Goal: Task Accomplishment & Management: Use online tool/utility

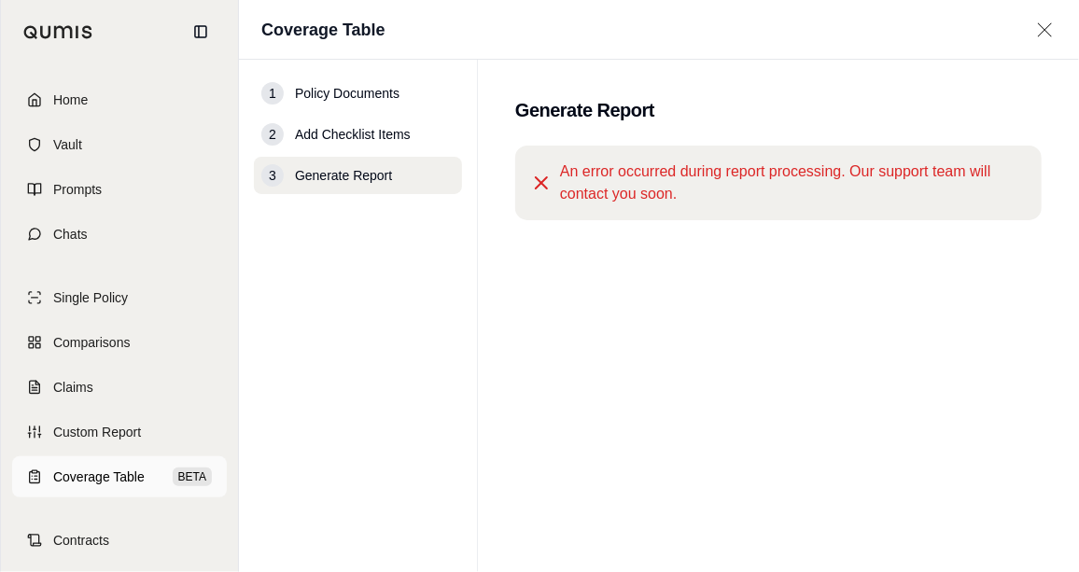
click at [96, 472] on span "Coverage Table" at bounding box center [98, 477] width 91 height 19
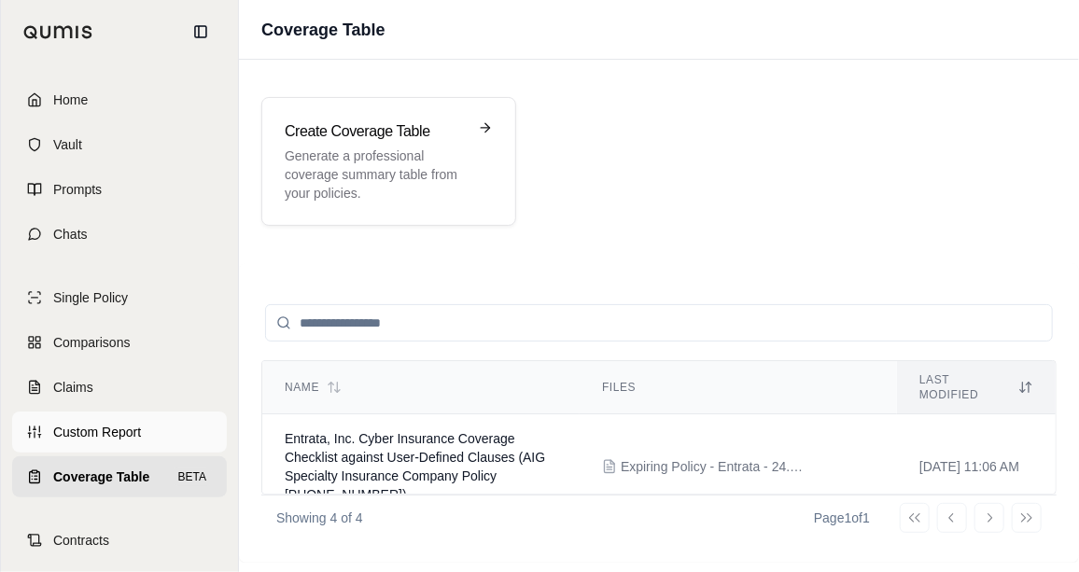
click at [105, 428] on span "Custom Report" at bounding box center [97, 432] width 88 height 19
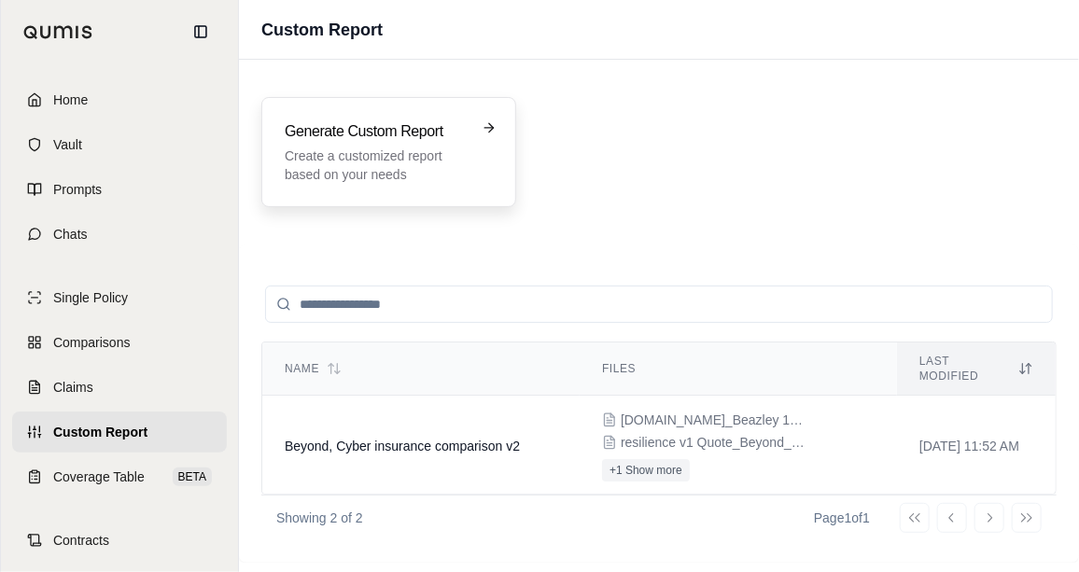
click at [362, 133] on h3 "Generate Custom Report" at bounding box center [376, 131] width 182 height 22
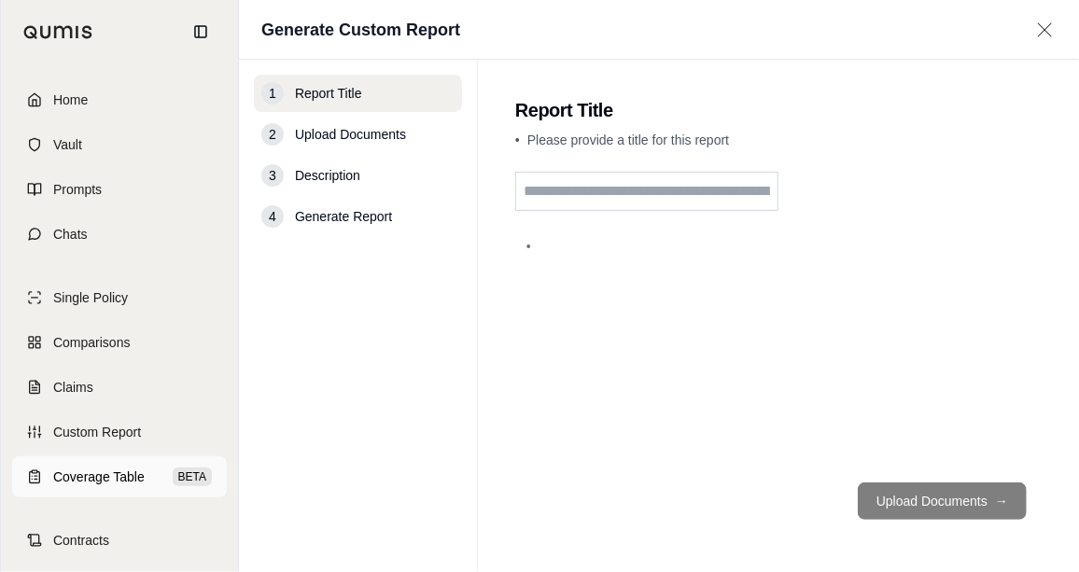
click at [74, 469] on span "Coverage Table" at bounding box center [98, 477] width 91 height 19
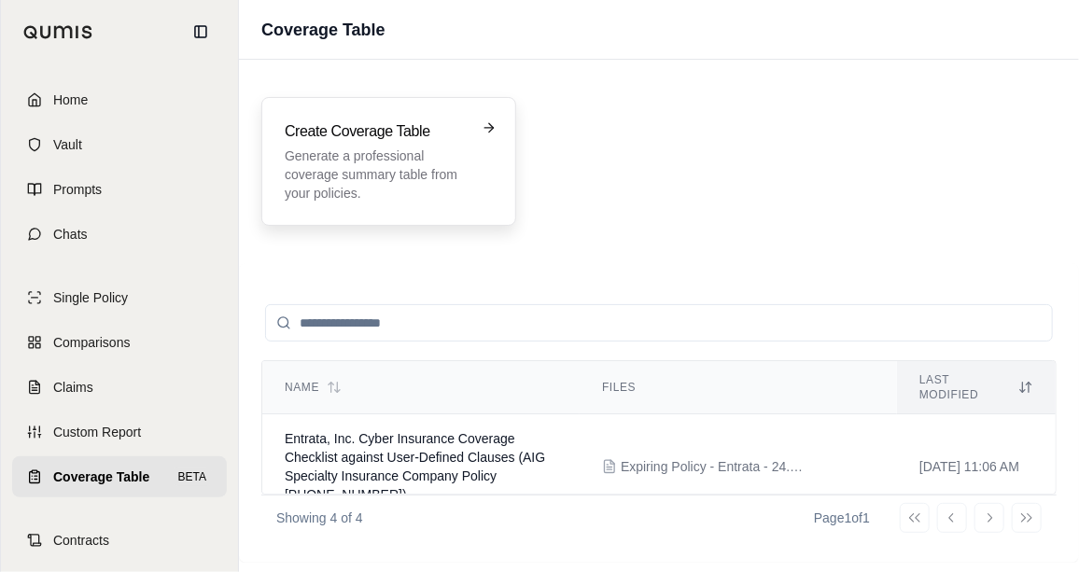
click at [374, 153] on p "Generate a professional coverage summary table from your policies." at bounding box center [376, 175] width 182 height 56
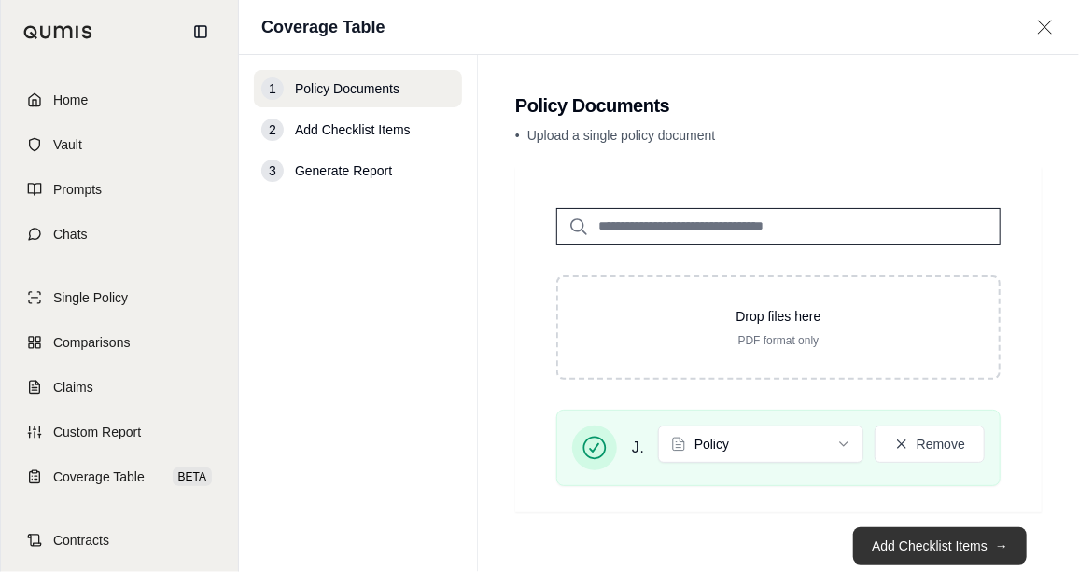
click at [924, 539] on button "Add Checklist Items →" at bounding box center [940, 545] width 174 height 37
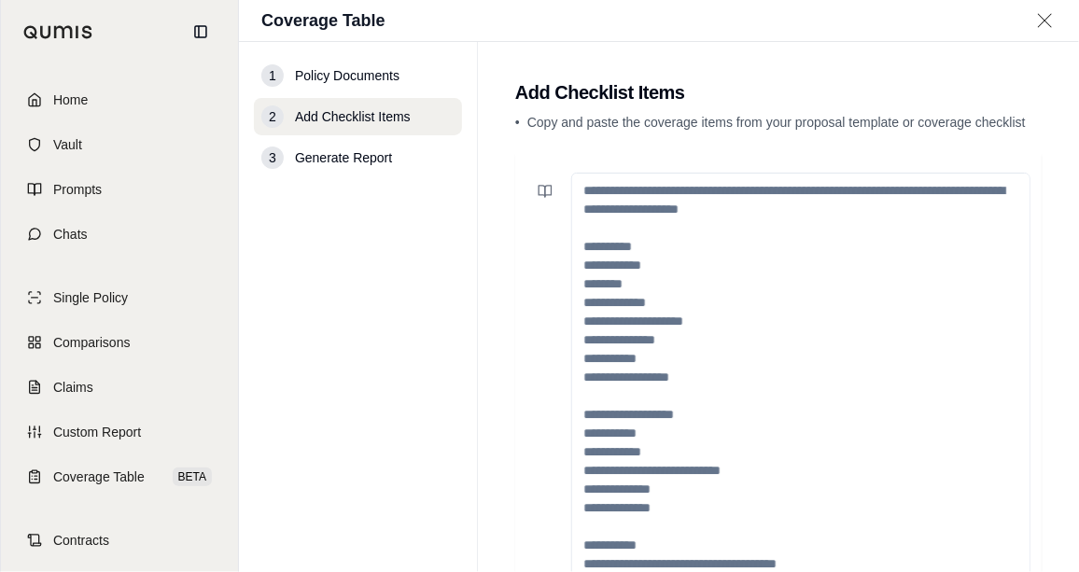
click at [719, 223] on textarea at bounding box center [800, 414] width 459 height 483
paste textarea "**********"
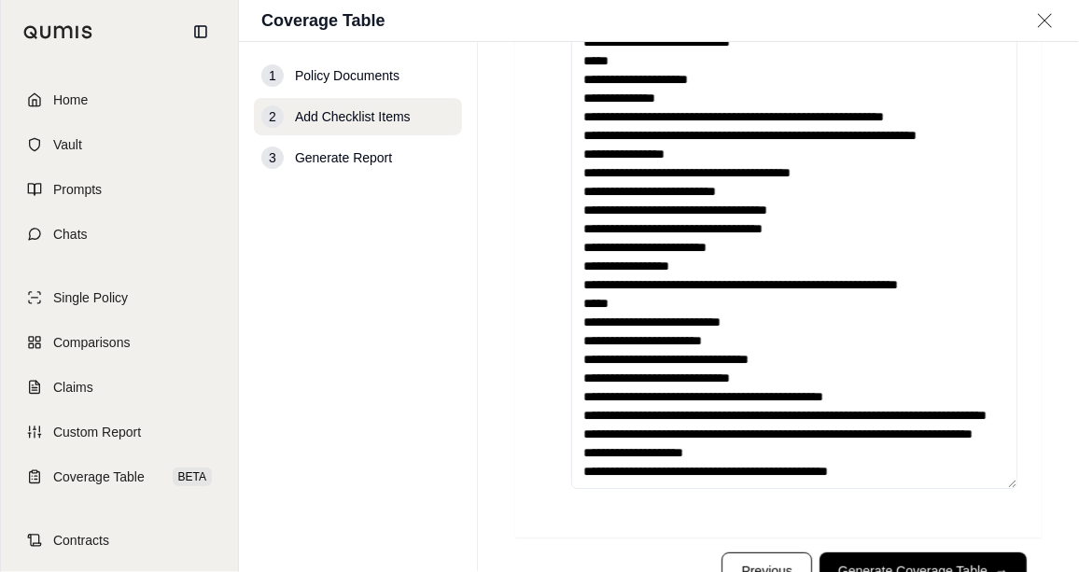
scroll to position [235, 0]
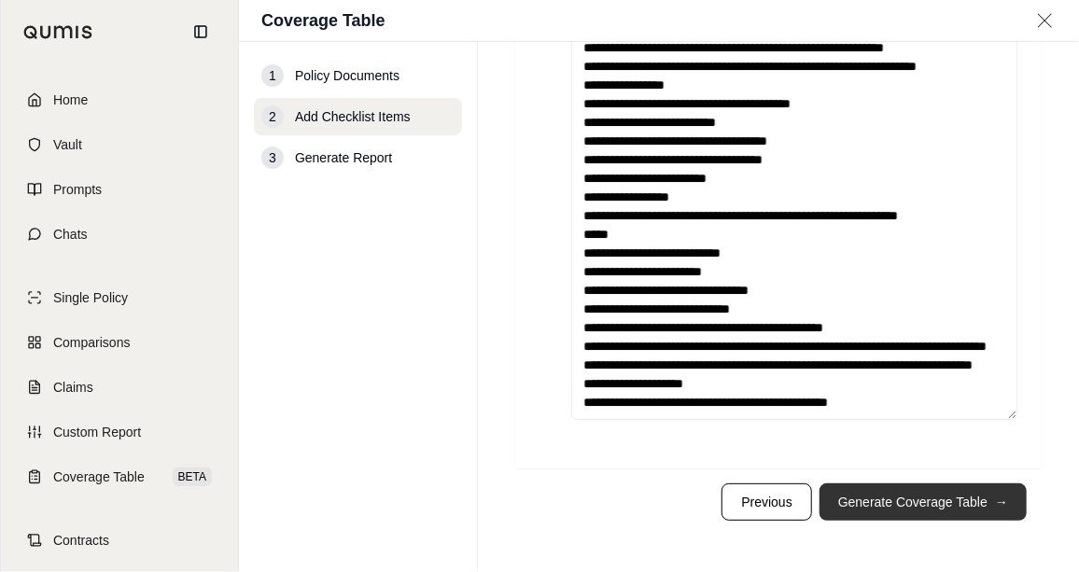
type textarea "**********"
click at [869, 495] on button "Generate Coverage Table →" at bounding box center [922, 501] width 207 height 37
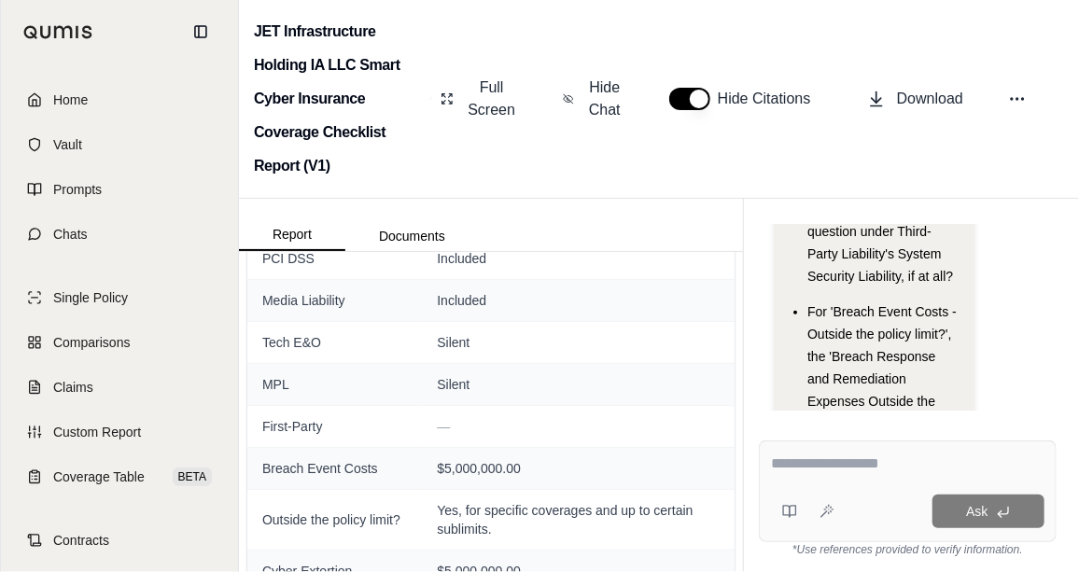
scroll to position [509, 0]
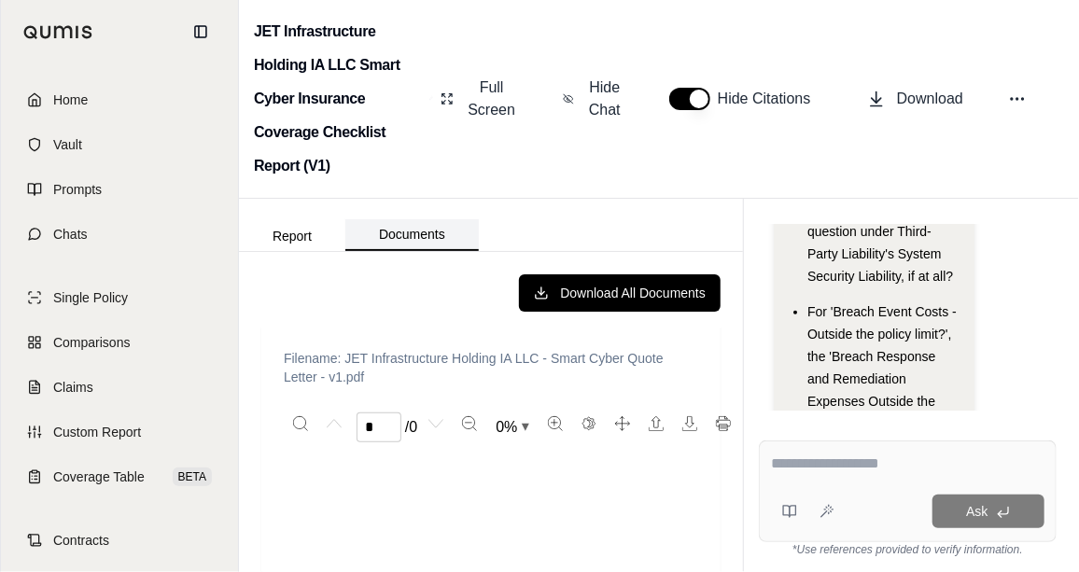
click at [401, 228] on button "Documents" at bounding box center [411, 235] width 133 height 32
click at [332, 244] on button "Report" at bounding box center [292, 236] width 106 height 30
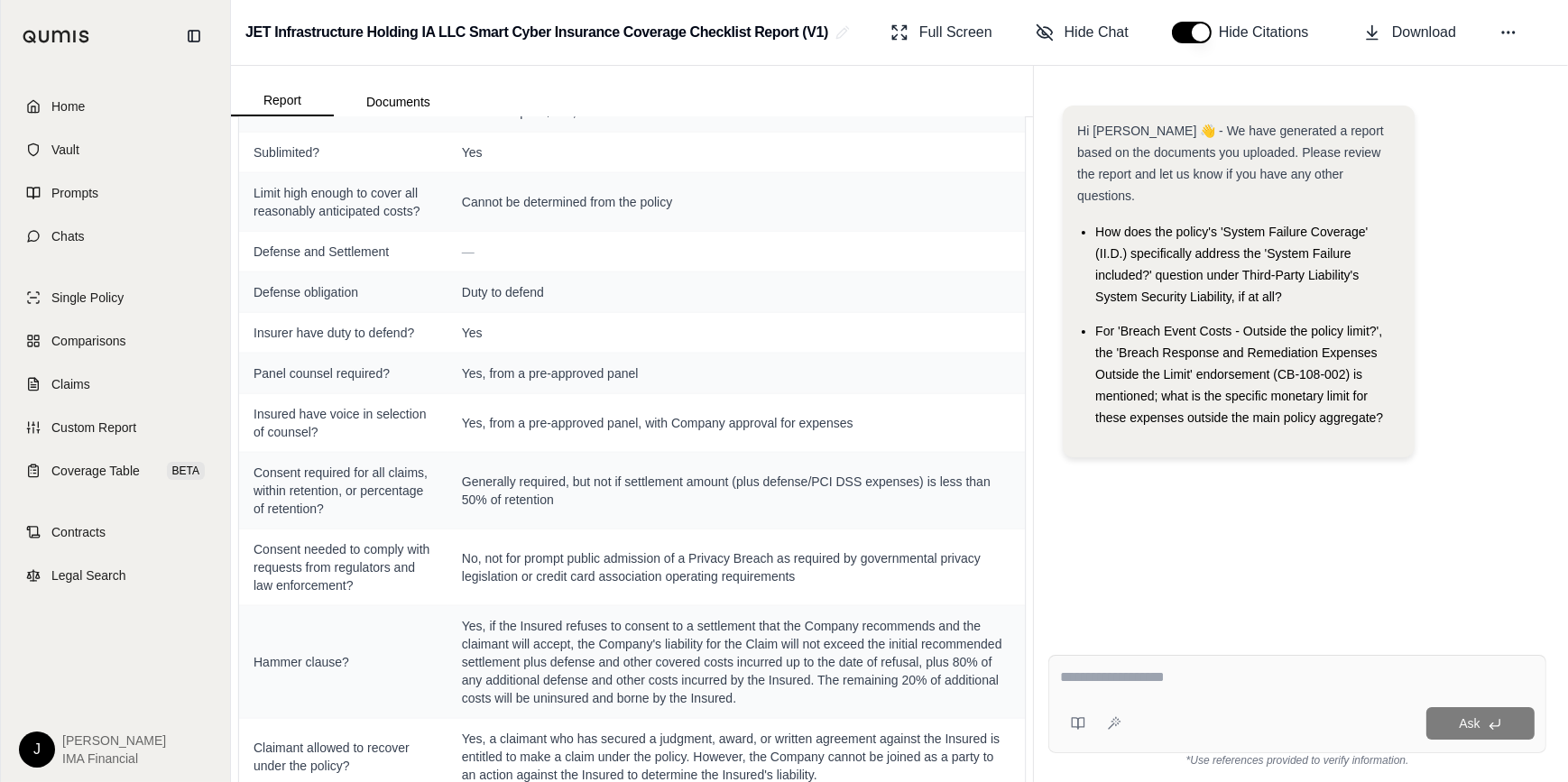
scroll to position [3017, 0]
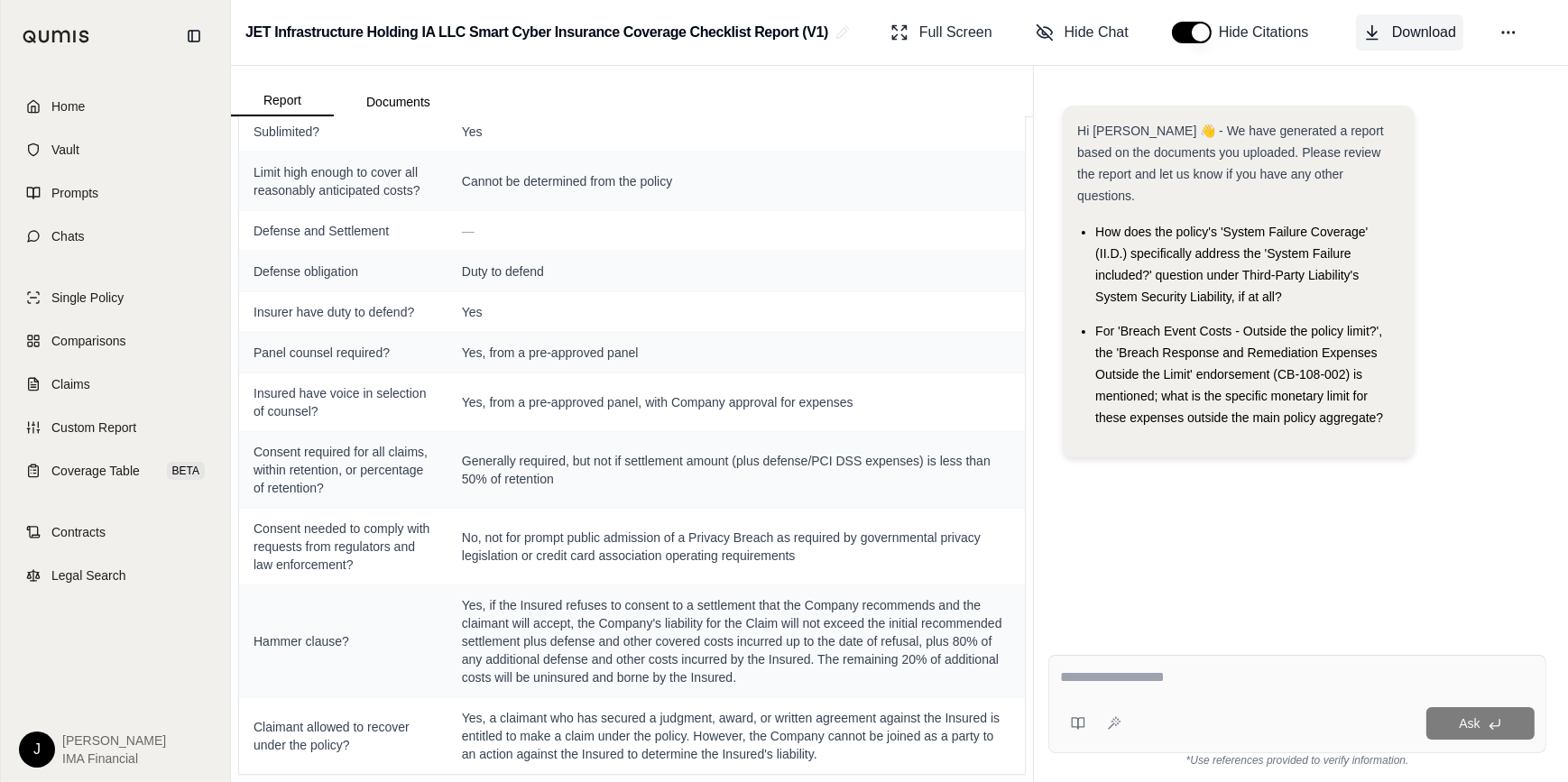
click at [1042, 32] on button "Download" at bounding box center [1409, 32] width 107 height 36
click at [423, 101] on button "Documents" at bounding box center [397, 102] width 129 height 29
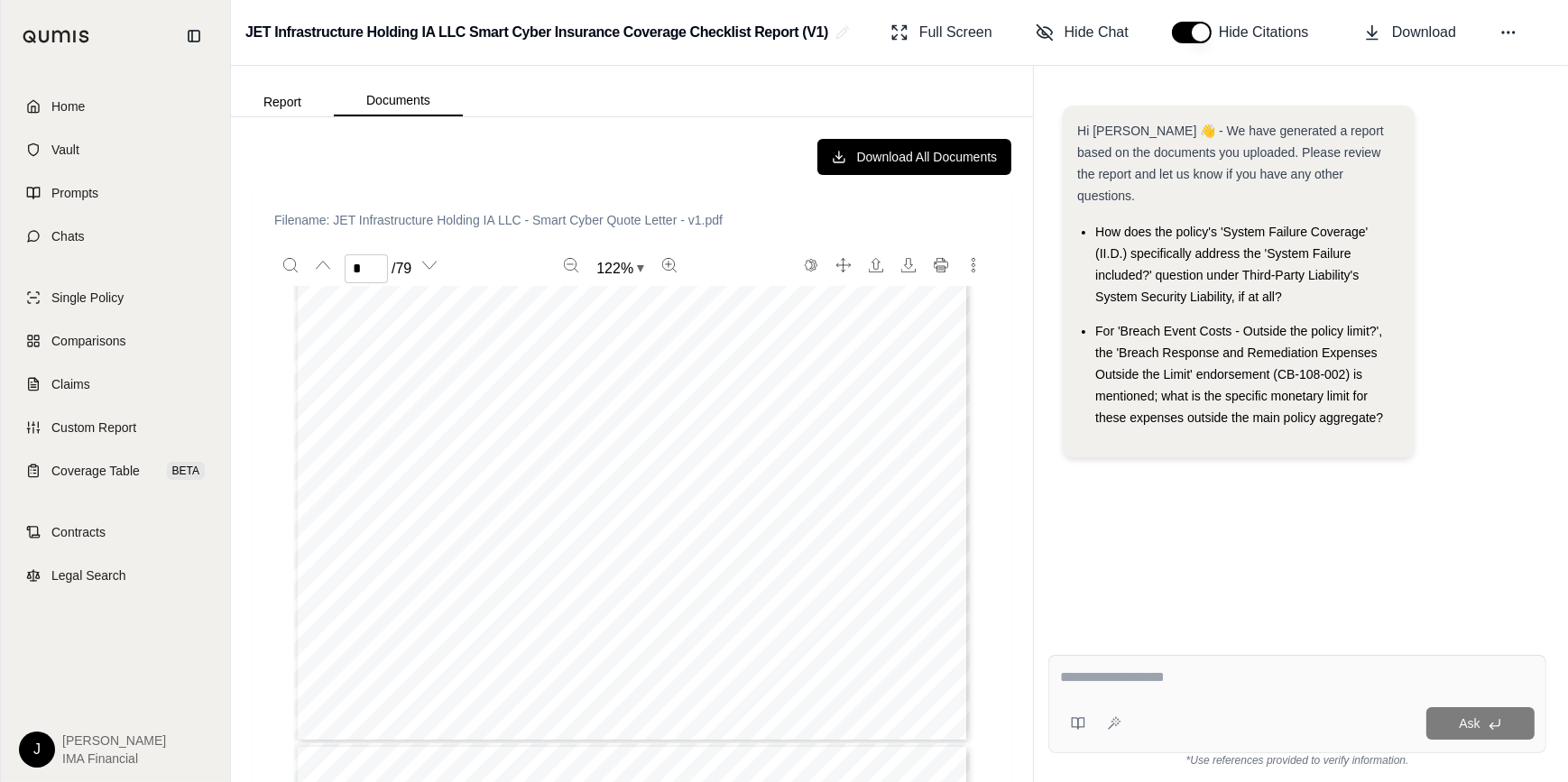
scroll to position [5659, 0]
type input "*"
click at [585, 333] on span "Non-IT Contingent Business Interruption Coverage Sublimit" at bounding box center [595, 335] width 318 height 12
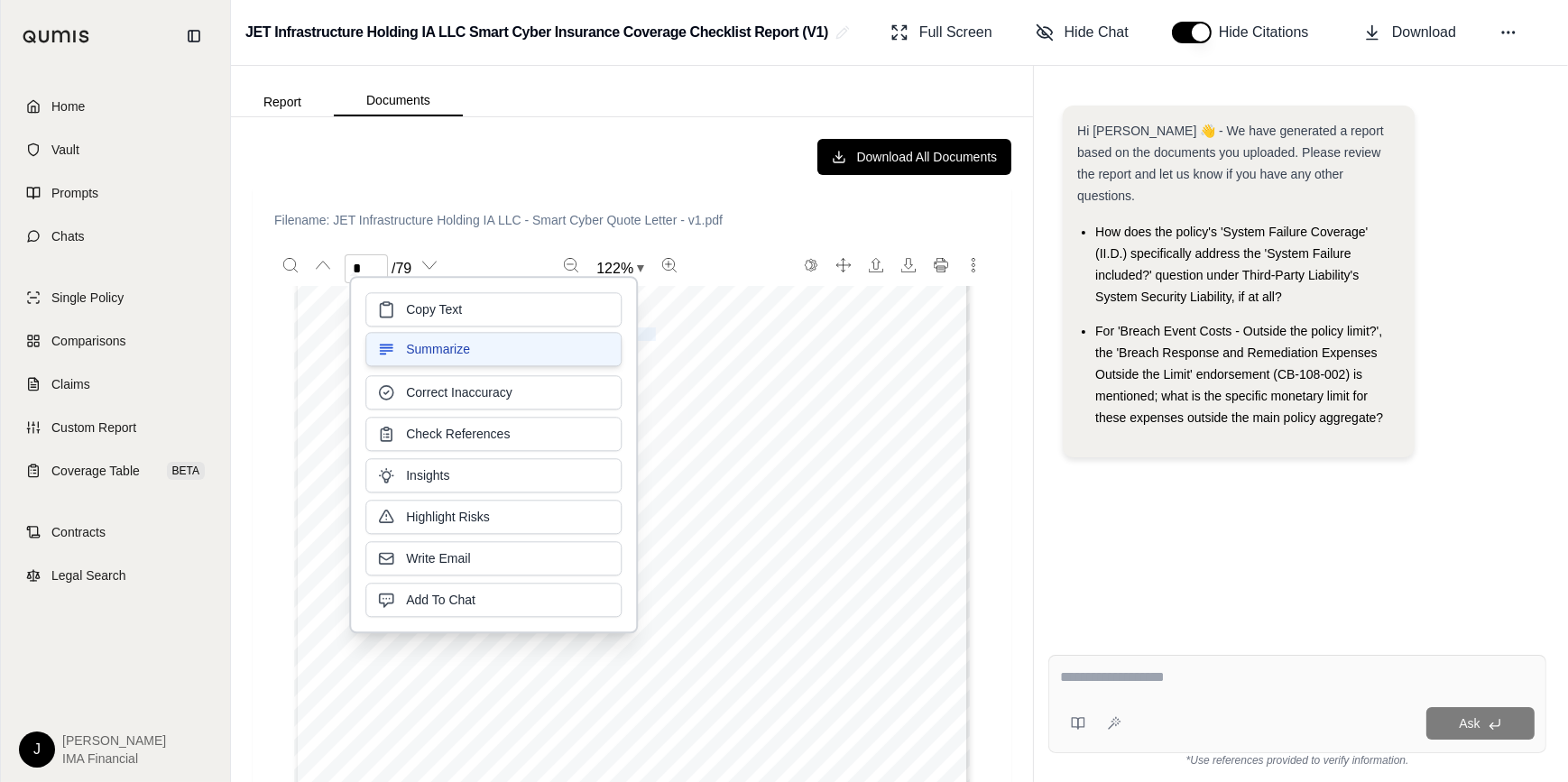
click at [585, 333] on button "Summarize" at bounding box center [493, 348] width 256 height 34
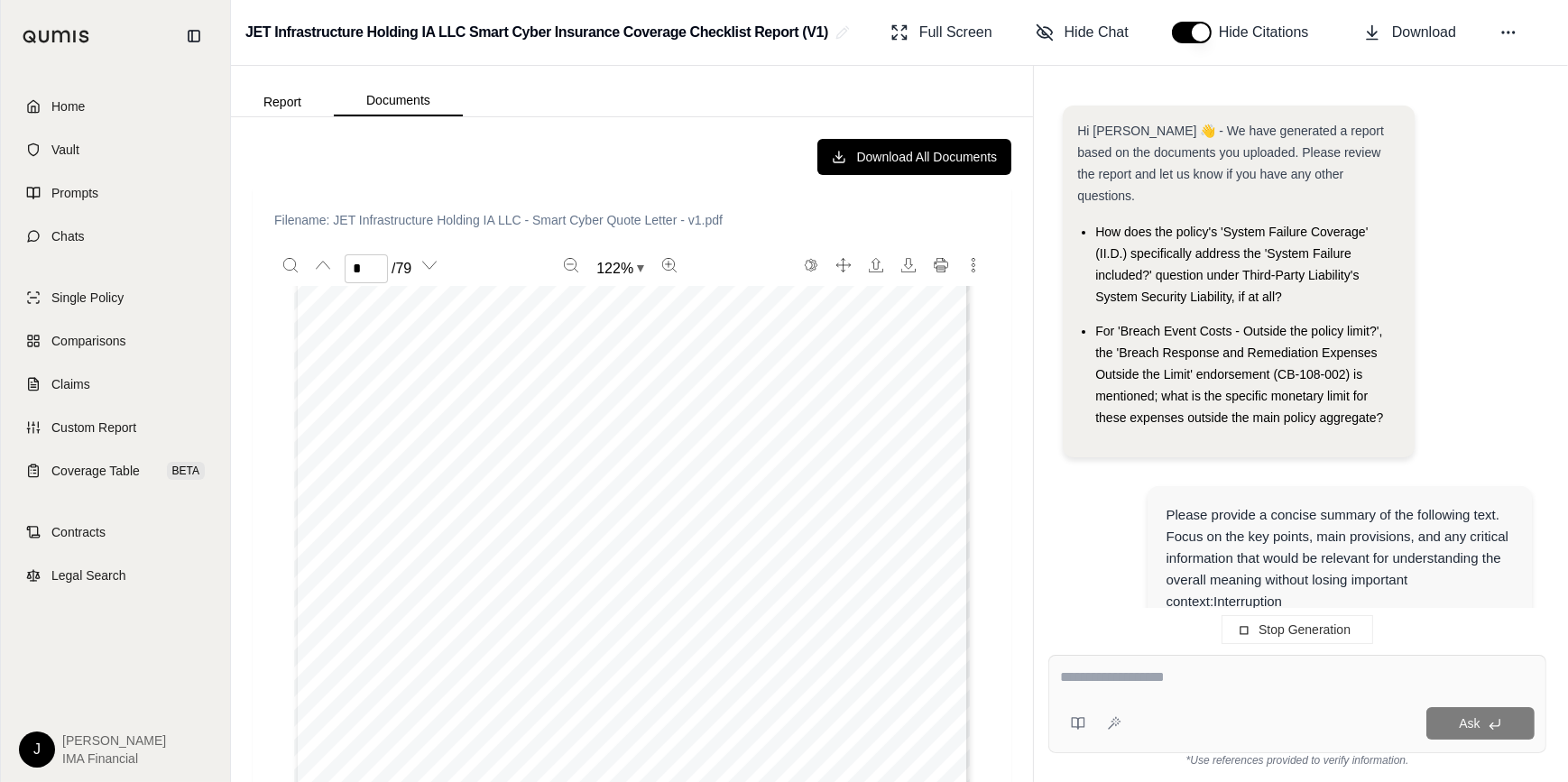
scroll to position [119, 0]
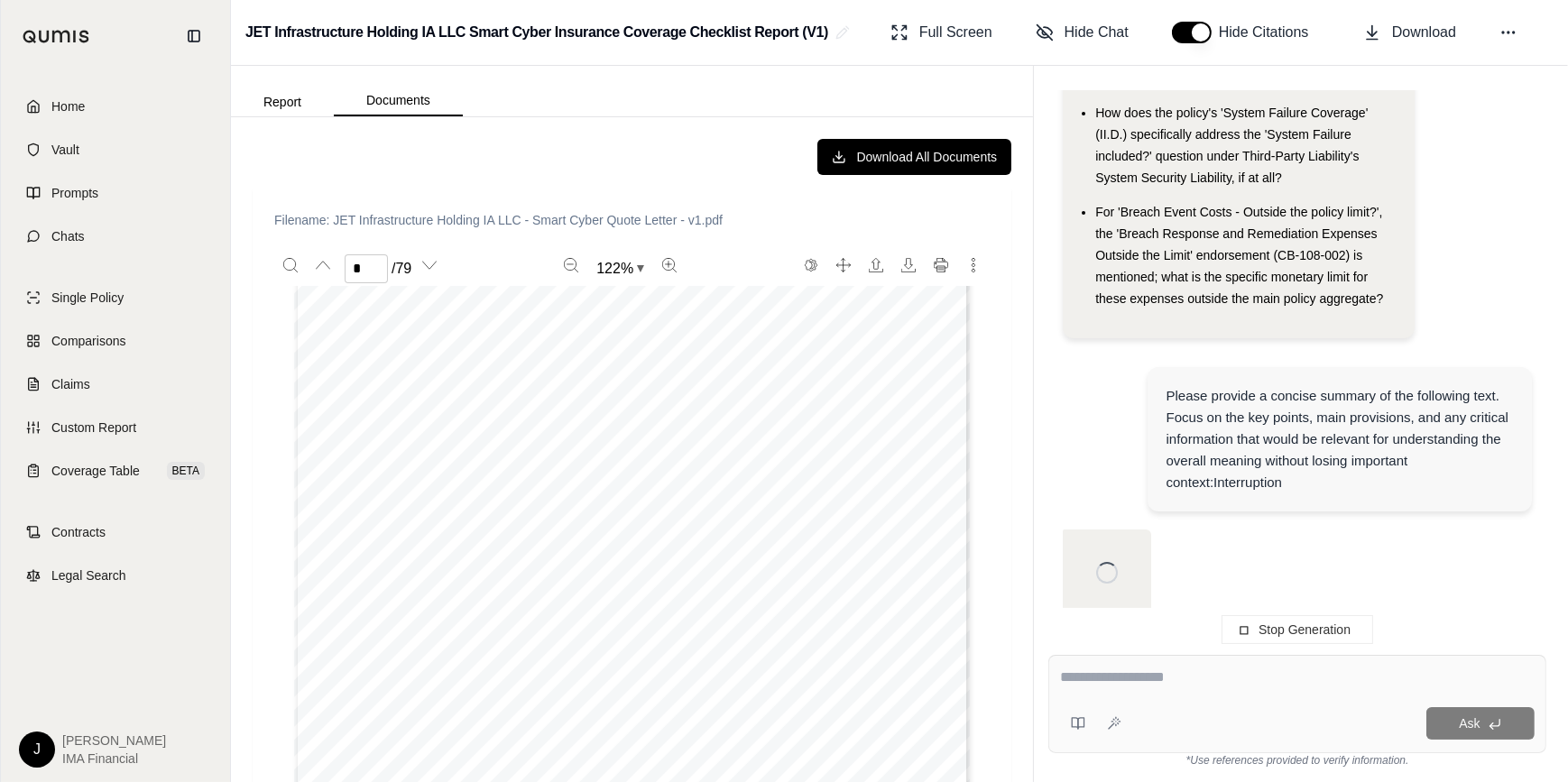
click at [671, 333] on span "Non-IT Contingent Business Interruption Coverage Sublimit" at bounding box center [595, 335] width 318 height 12
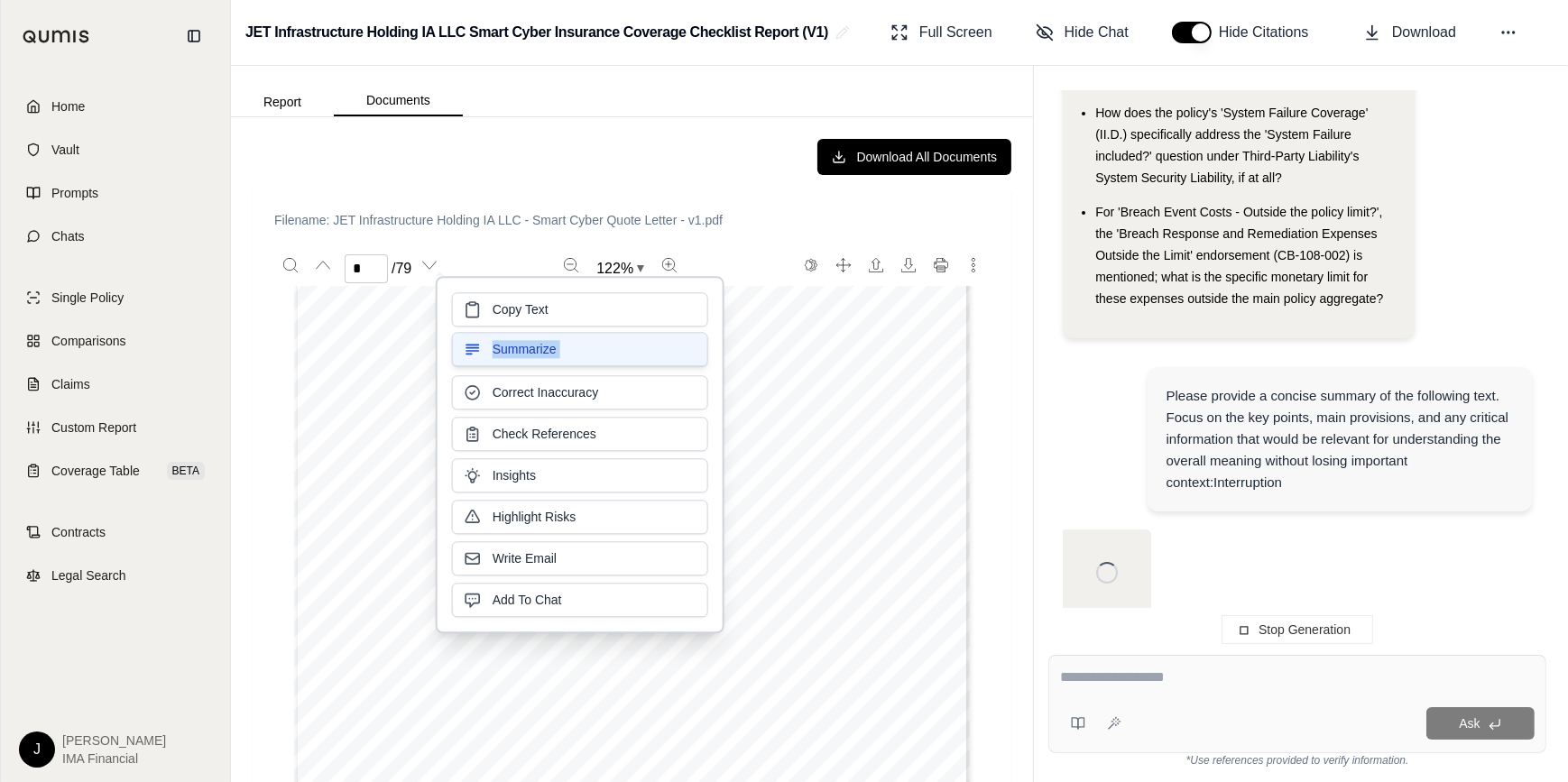
click at [671, 333] on div "Copy Text Summarize Correct Inaccuracy Check References Insights Highlight Risk…" at bounding box center [580, 454] width 256 height 325
click at [419, 352] on div "Endorsements Limit CB-128-001 Loss of Funds Exclusion Carveback CB-320-001 Non-…" at bounding box center [631, 611] width 676 height 874
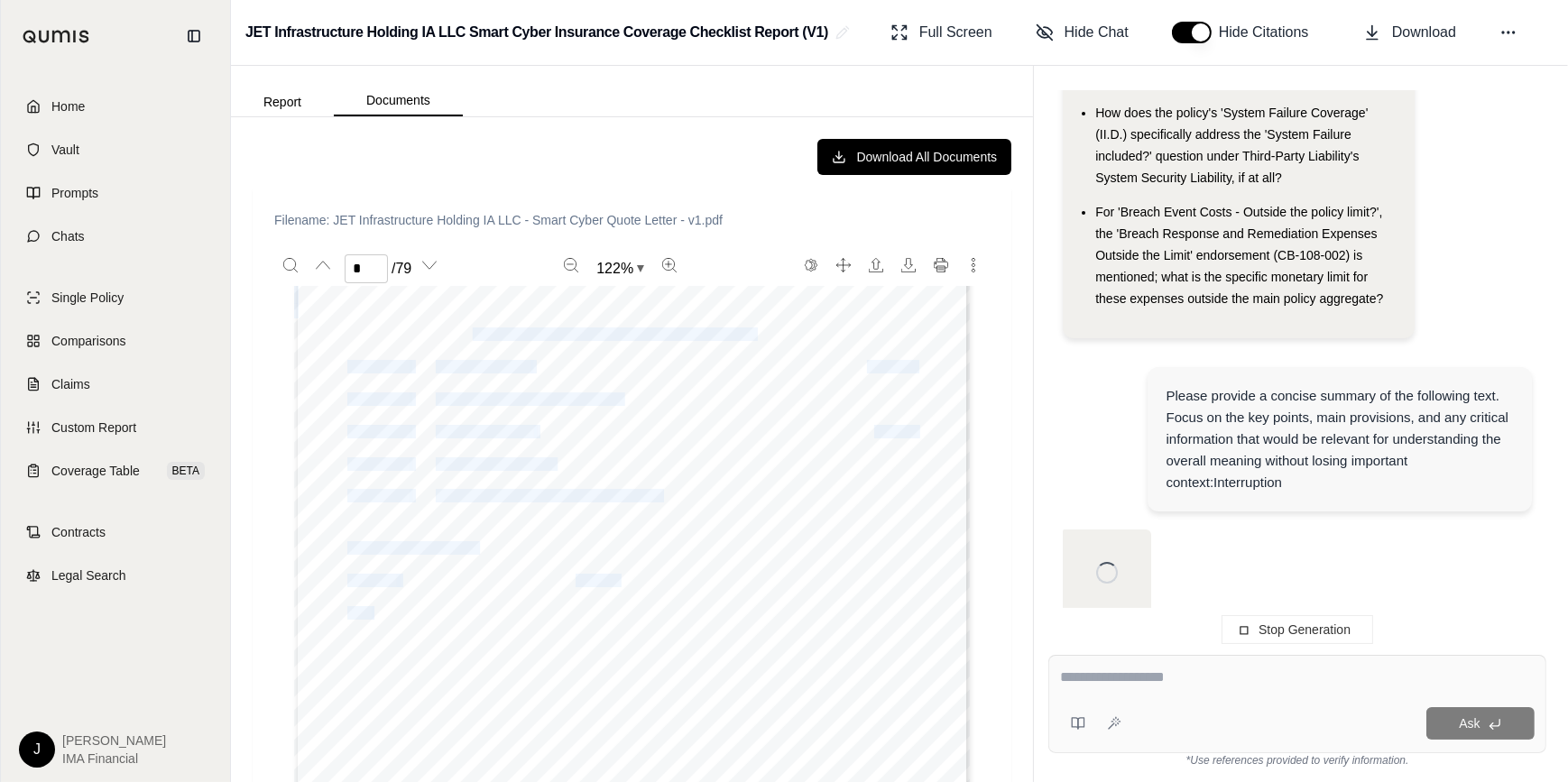
drag, startPoint x: 751, startPoint y: 329, endPoint x: 460, endPoint y: 339, distance: 291.2
click at [460, 339] on div "Endorsements Limit CB-128-001 Loss of Funds Exclusion Carveback CB-320-001 Non-…" at bounding box center [631, 611] width 676 height 874
click at [1042, 552] on div "Ask" at bounding box center [1297, 705] width 498 height 99
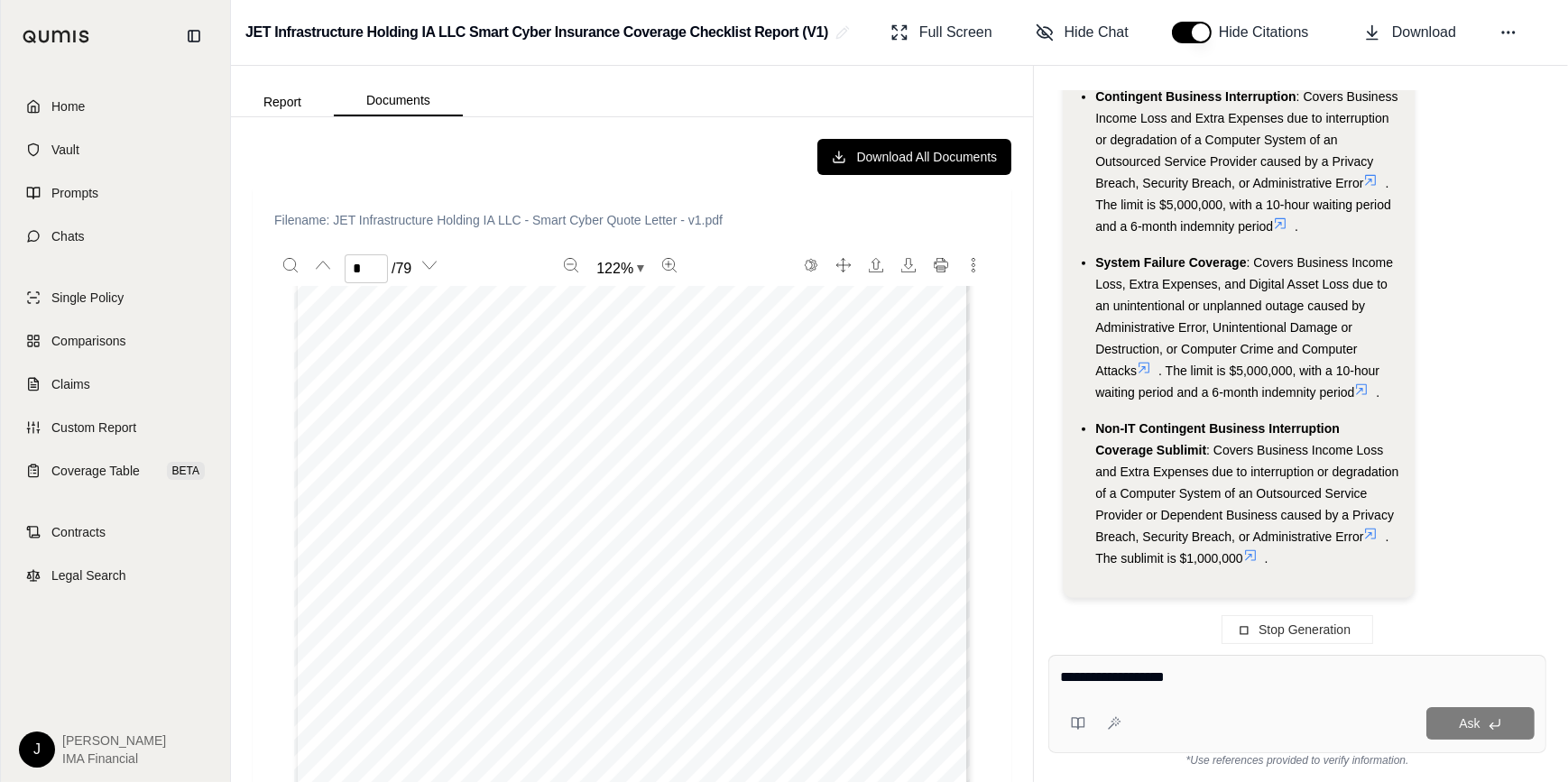
type textarea "**********"
type textarea "*****"
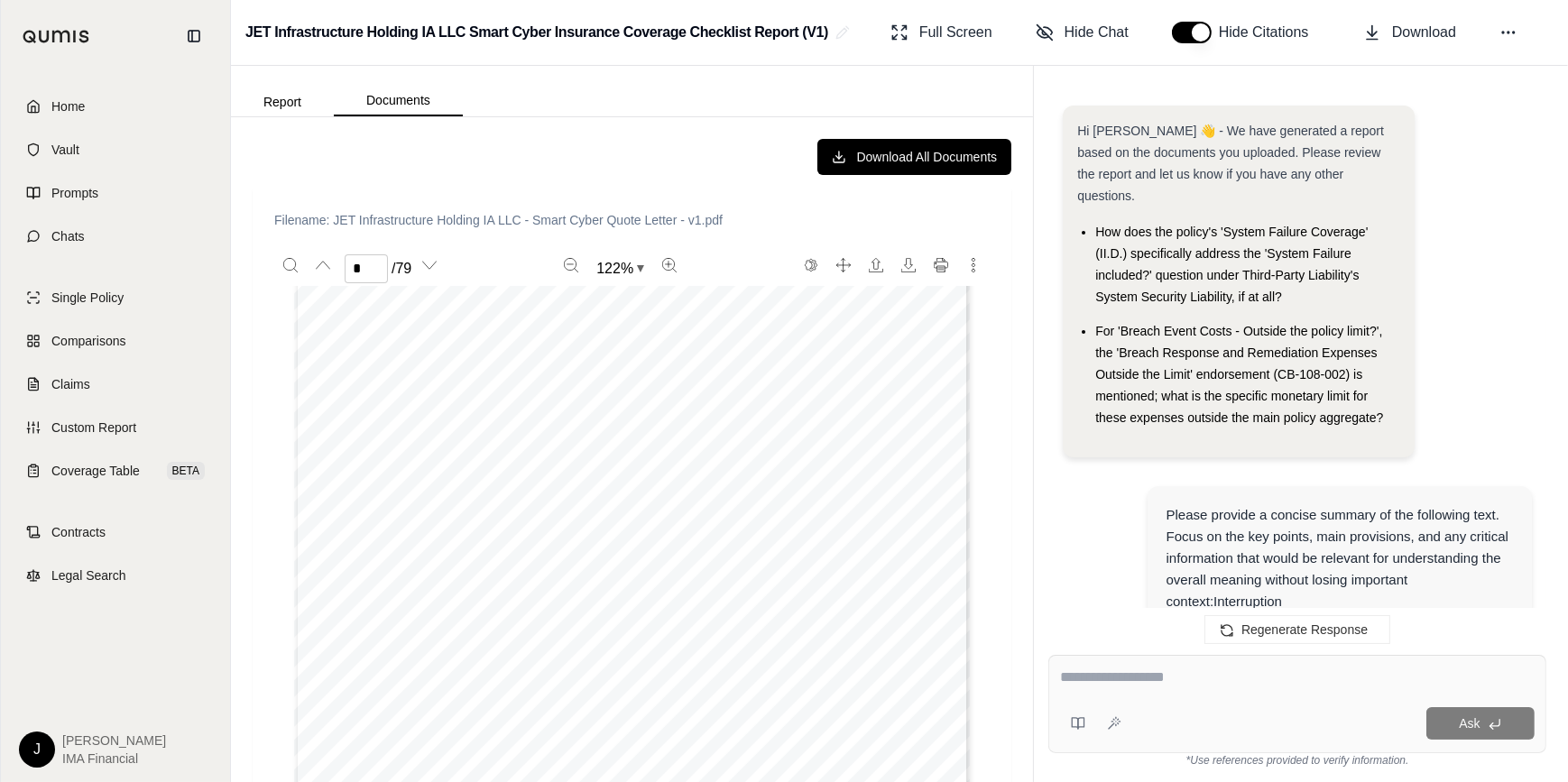
scroll to position [2590, 0]
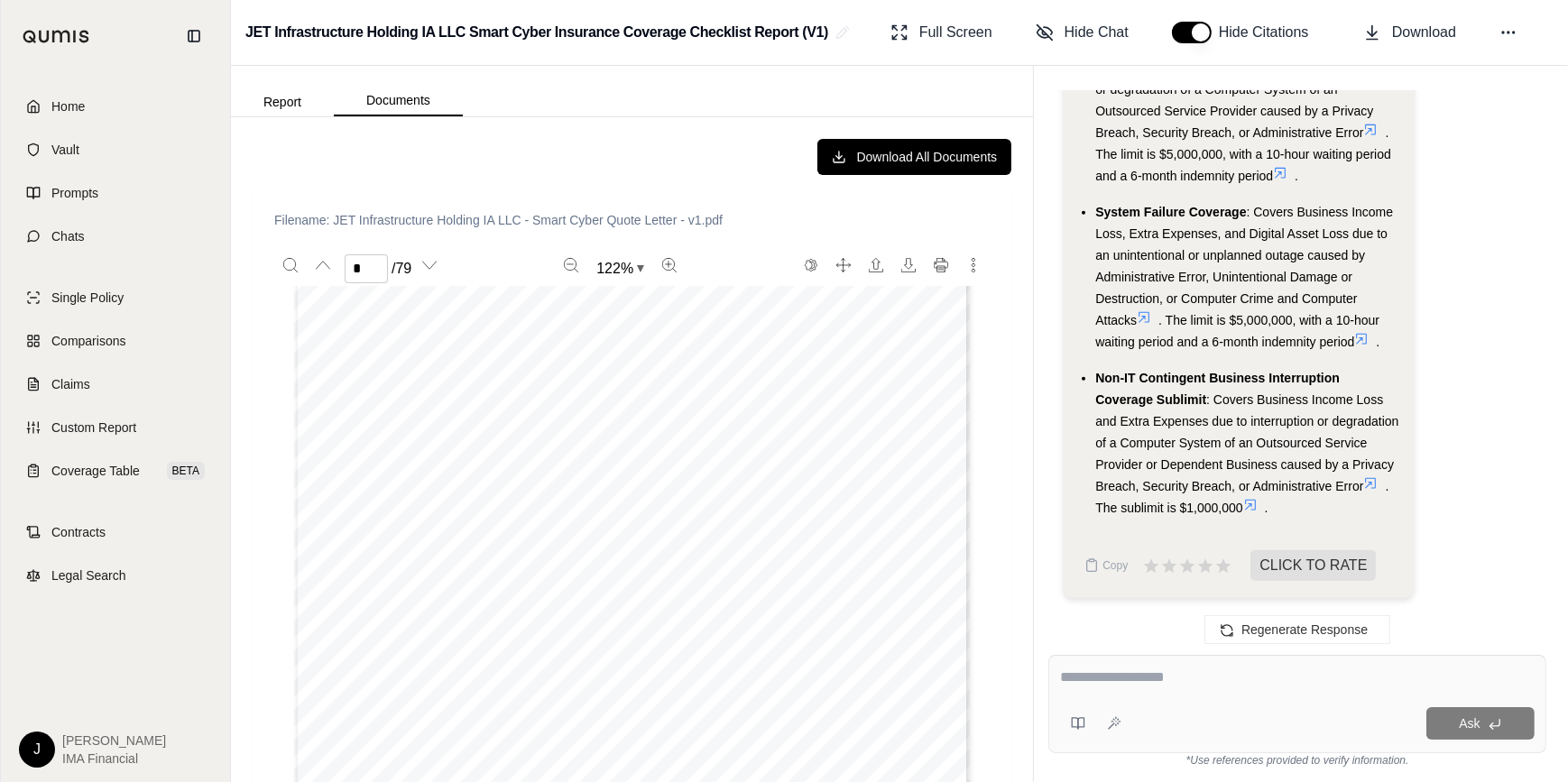
click at [1042, 500] on icon at bounding box center [1250, 505] width 15 height 14
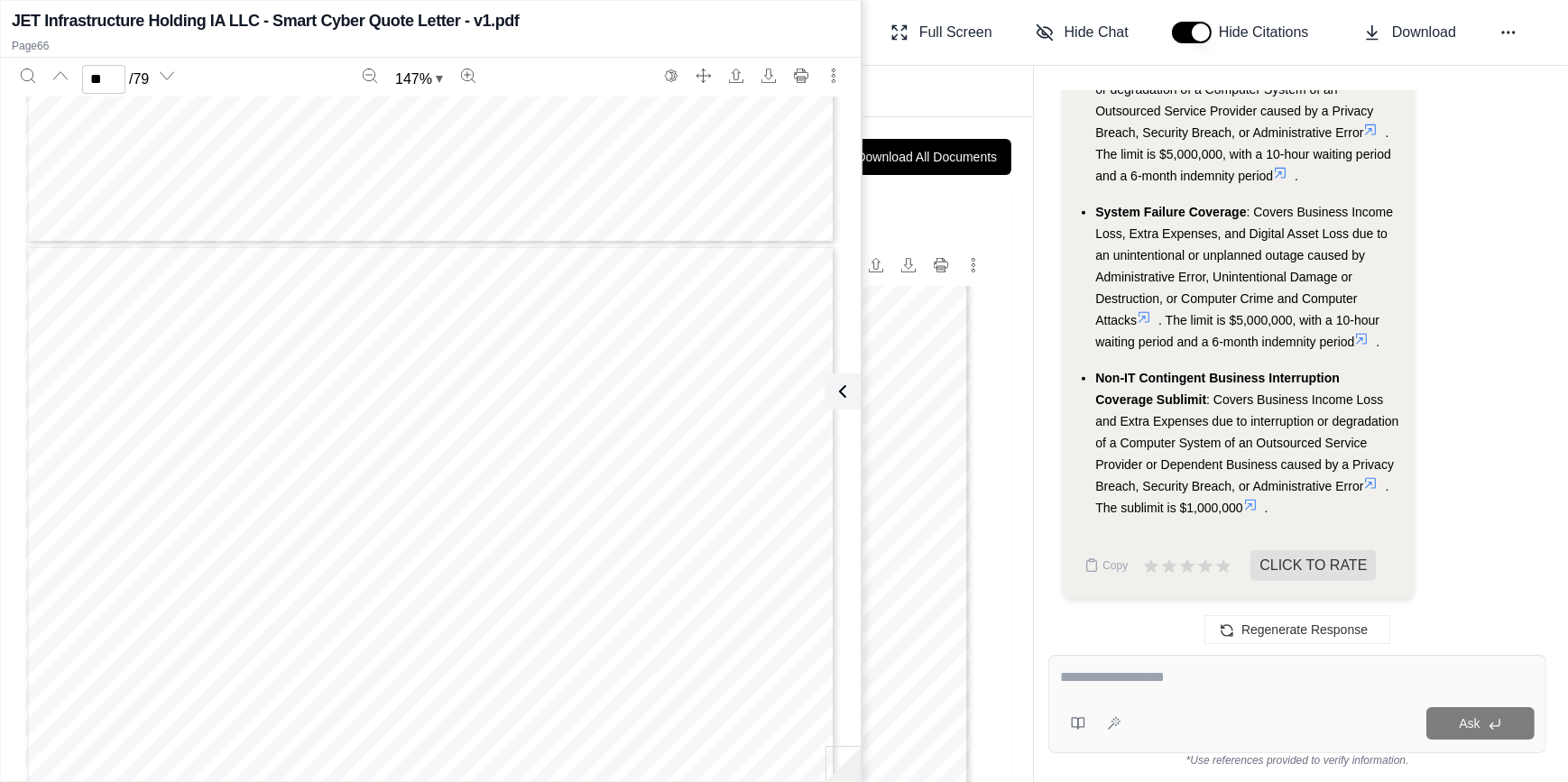
scroll to position [68801, 0]
type input "**"
click at [843, 395] on icon at bounding box center [839, 391] width 21 height 21
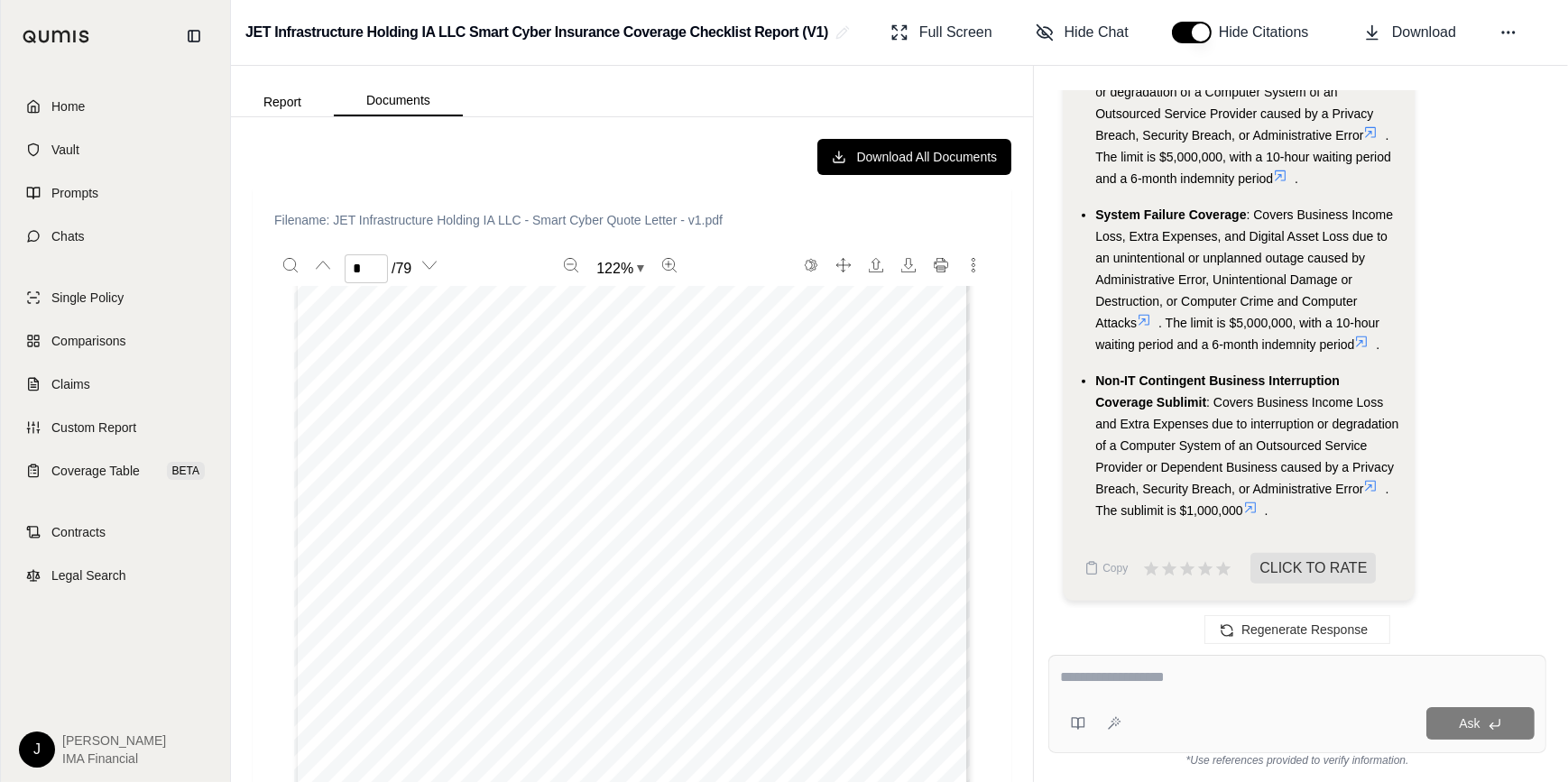
scroll to position [2590, 0]
click at [1042, 477] on icon at bounding box center [1370, 483] width 15 height 14
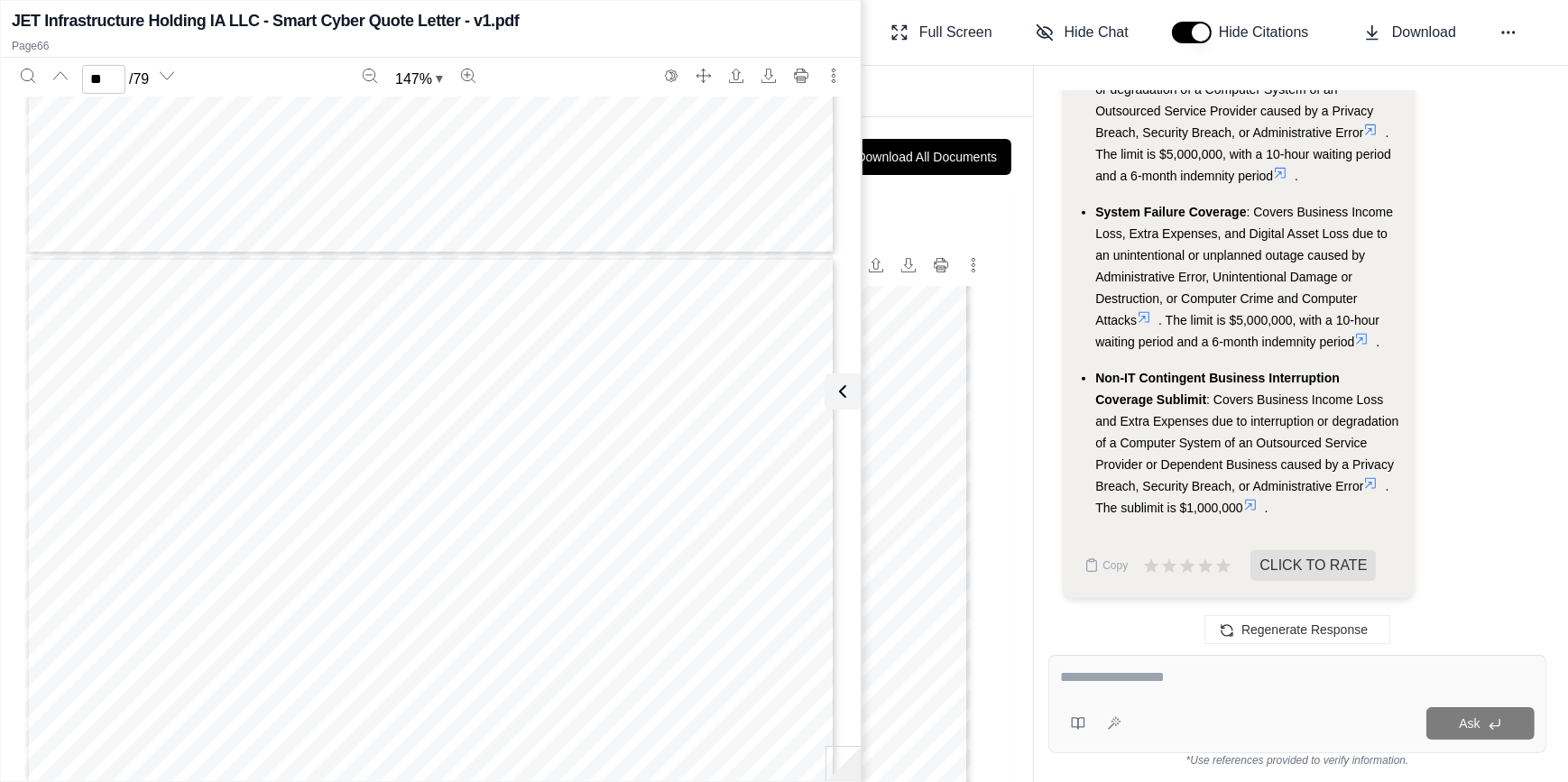
scroll to position [68063, 0]
type input "**"
click at [392, 275] on span "Exclusions, exclusion #13 is deleted in its entirety and replaced with the foll…" at bounding box center [337, 279] width 529 height 14
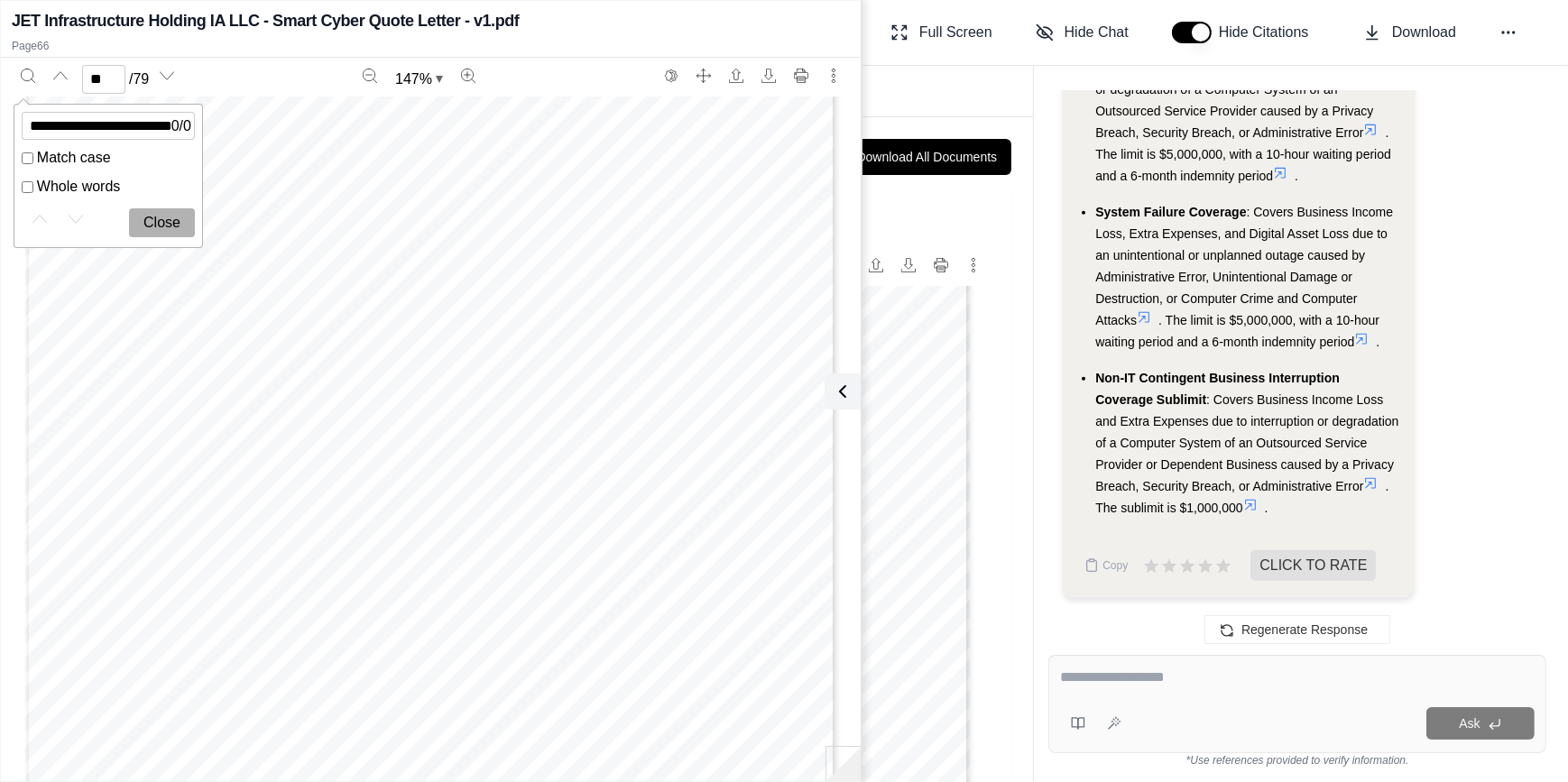
type input "**********"
click at [800, 552] on div "This Endorsement changes the Policy. Please read it carefully. Smart Cyber Insu…" at bounding box center [430, 556] width 811 height 1049
click at [846, 378] on button at bounding box center [838, 391] width 36 height 36
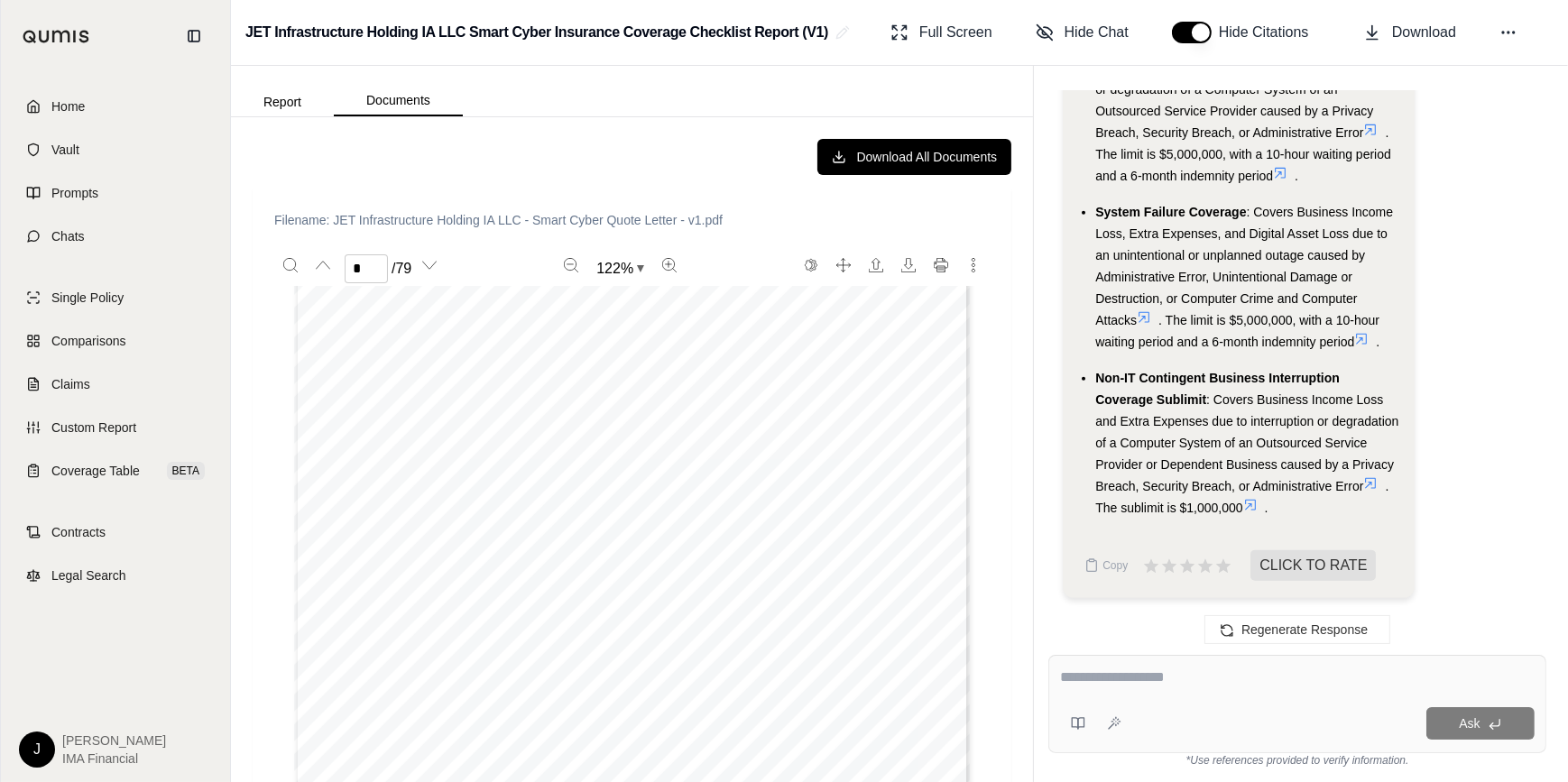
scroll to position [2296, 0]
type input "*"
